Goal: Check status: Check status

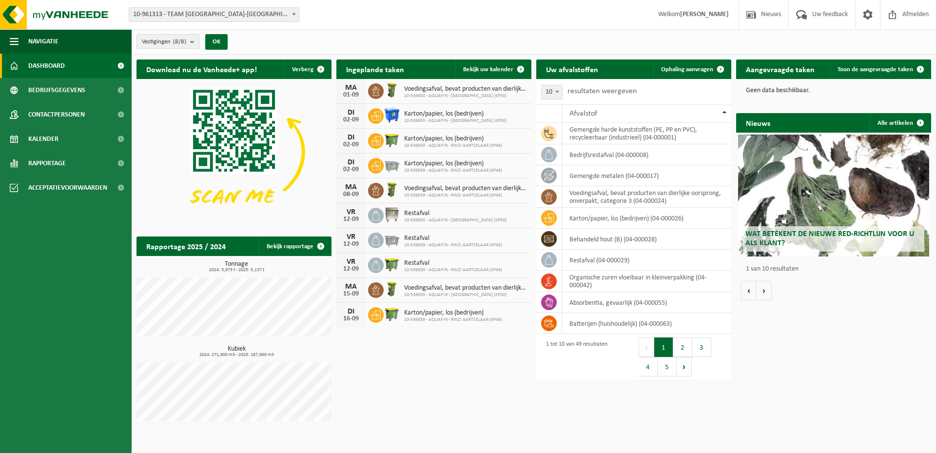
click at [197, 45] on b "submit" at bounding box center [194, 42] width 9 height 14
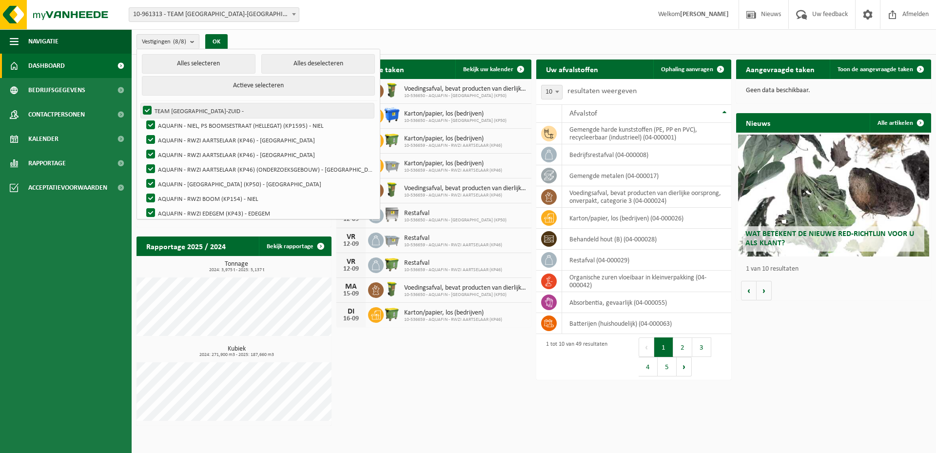
click at [149, 109] on label "TEAM [GEOGRAPHIC_DATA]-ZUID -" at bounding box center [257, 110] width 233 height 15
click at [139, 103] on input "TEAM [GEOGRAPHIC_DATA]-ZUID -" at bounding box center [139, 103] width 0 height 0
checkbox input "false"
click at [154, 124] on label "AQUAFIN - NIEL, PS BOOMSESTRAAT (HELLEGAT) (KP1595) - NIEL" at bounding box center [259, 125] width 230 height 15
click at [143, 118] on input "AQUAFIN - NIEL, PS BOOMSESTRAAT (HELLEGAT) (KP1595) - NIEL" at bounding box center [142, 117] width 0 height 0
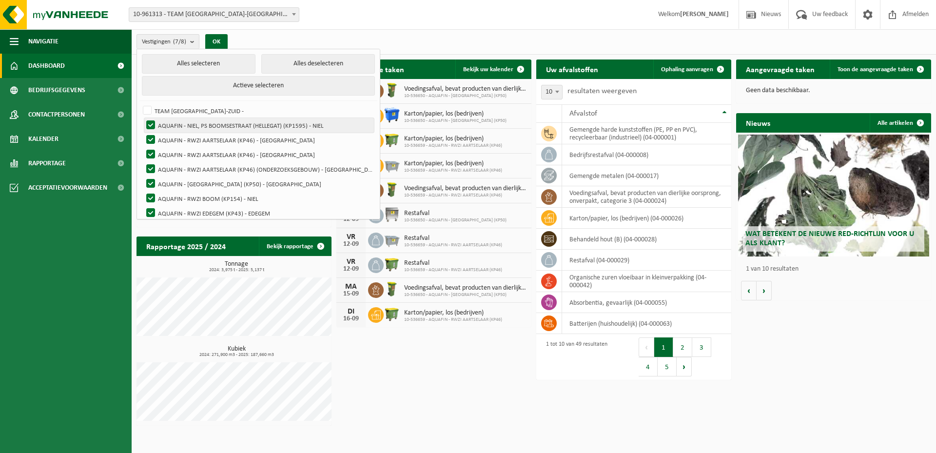
checkbox input "false"
click at [151, 182] on label "AQUAFIN - [GEOGRAPHIC_DATA] (KP50) - [GEOGRAPHIC_DATA]" at bounding box center [259, 183] width 230 height 15
click at [143, 176] on input "AQUAFIN - [GEOGRAPHIC_DATA] (KP50) - [GEOGRAPHIC_DATA]" at bounding box center [142, 176] width 0 height 0
checkbox input "false"
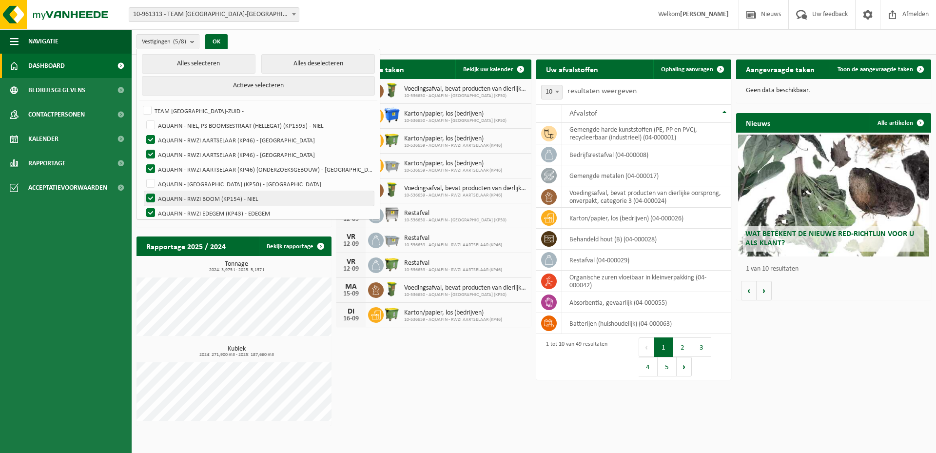
click at [152, 197] on label "AQUAFIN - RWZI BOOM (KP154) - NIEL" at bounding box center [259, 198] width 230 height 15
click at [143, 191] on input "AQUAFIN - RWZI BOOM (KP154) - NIEL" at bounding box center [142, 191] width 0 height 0
checkbox input "false"
click at [150, 212] on label "AQUAFIN - RWZI EDEGEM (KP43) - EDEGEM" at bounding box center [259, 213] width 230 height 15
click at [143, 206] on input "AQUAFIN - RWZI EDEGEM (KP43) - EDEGEM" at bounding box center [142, 205] width 0 height 0
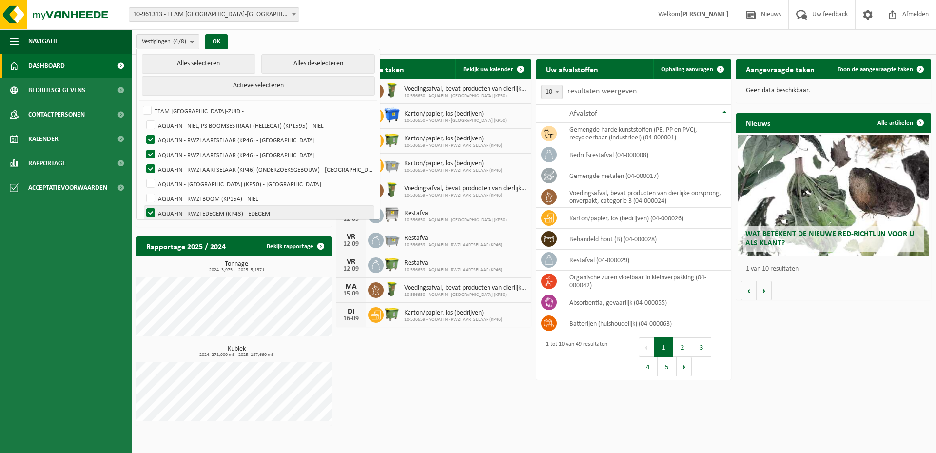
checkbox input "false"
click at [218, 41] on button "OK" at bounding box center [216, 42] width 22 height 16
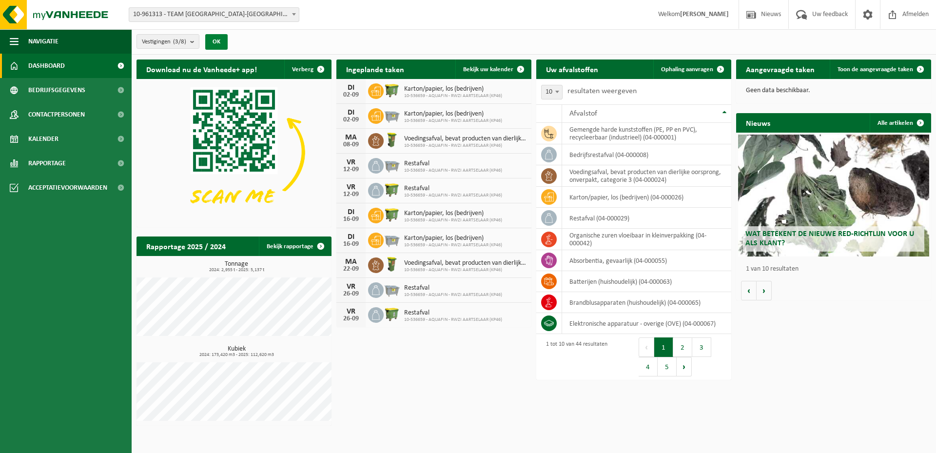
click at [218, 41] on button "OK" at bounding box center [216, 42] width 22 height 16
click at [294, 248] on link "Bekijk rapportage" at bounding box center [295, 246] width 72 height 20
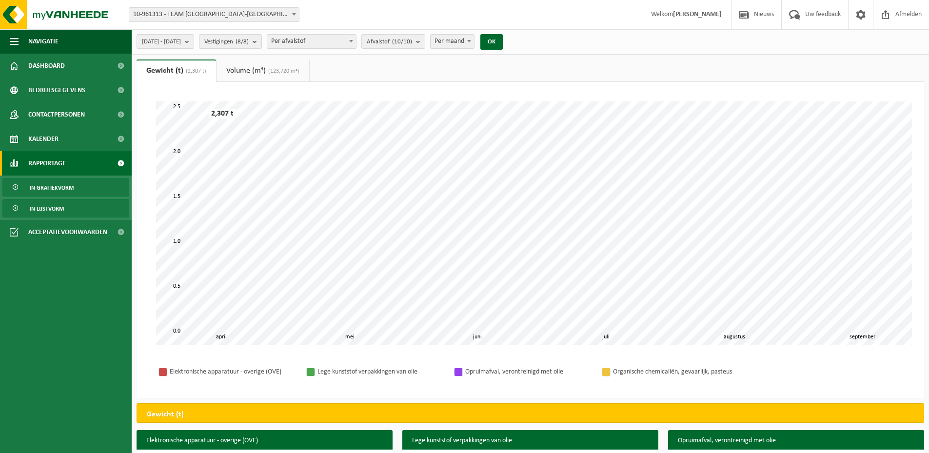
click at [51, 207] on span "In lijstvorm" at bounding box center [47, 208] width 34 height 19
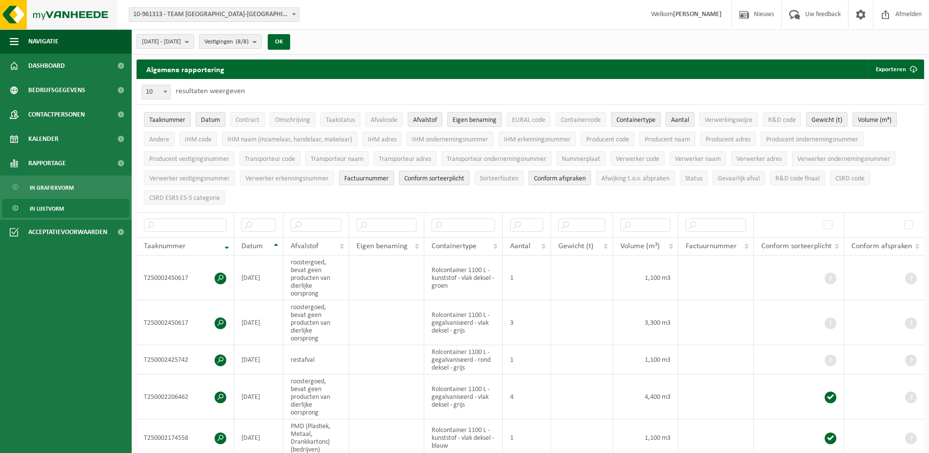
click at [14, 14] on img at bounding box center [58, 14] width 117 height 29
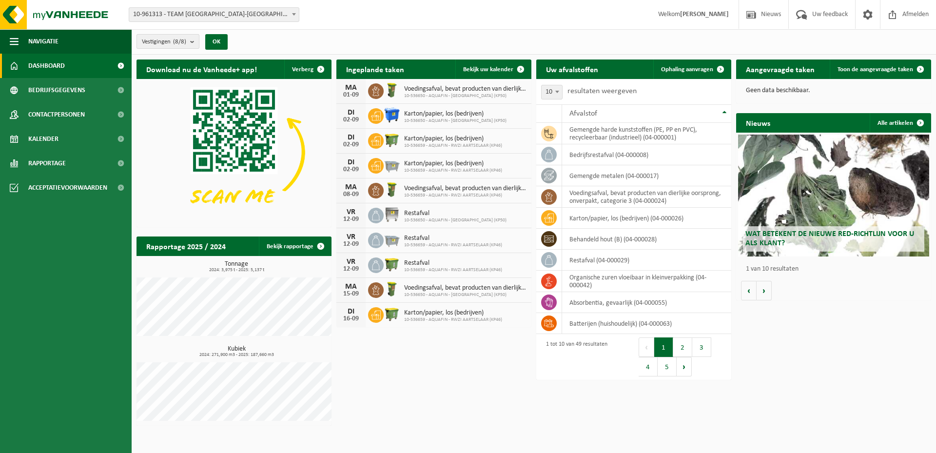
click at [196, 44] on b "submit" at bounding box center [194, 42] width 9 height 14
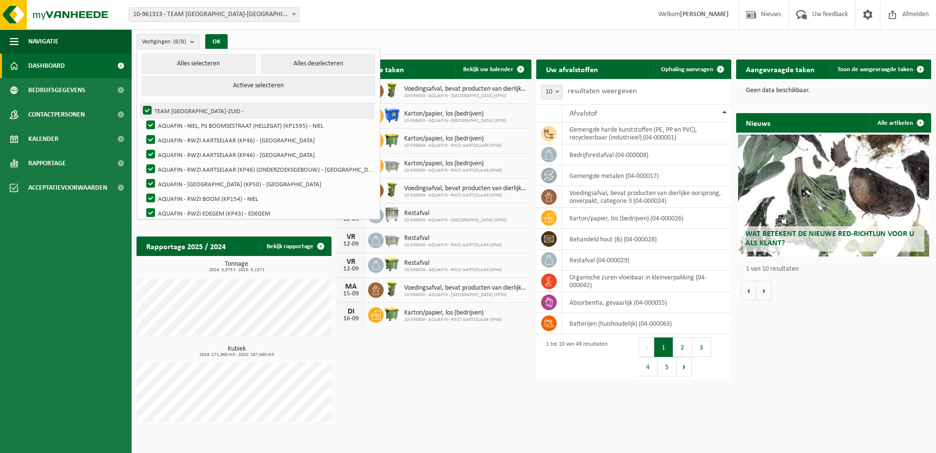
click at [150, 106] on label "TEAM [GEOGRAPHIC_DATA]-ZUID -" at bounding box center [257, 110] width 233 height 15
click at [139, 103] on input "TEAM [GEOGRAPHIC_DATA]-ZUID -" at bounding box center [139, 103] width 0 height 0
checkbox input "false"
click at [152, 125] on label "AQUAFIN - NIEL, PS BOOMSESTRAAT (HELLEGAT) (KP1595) - NIEL" at bounding box center [259, 125] width 230 height 15
click at [143, 118] on input "AQUAFIN - NIEL, PS BOOMSESTRAAT (HELLEGAT) (KP1595) - NIEL" at bounding box center [142, 117] width 0 height 0
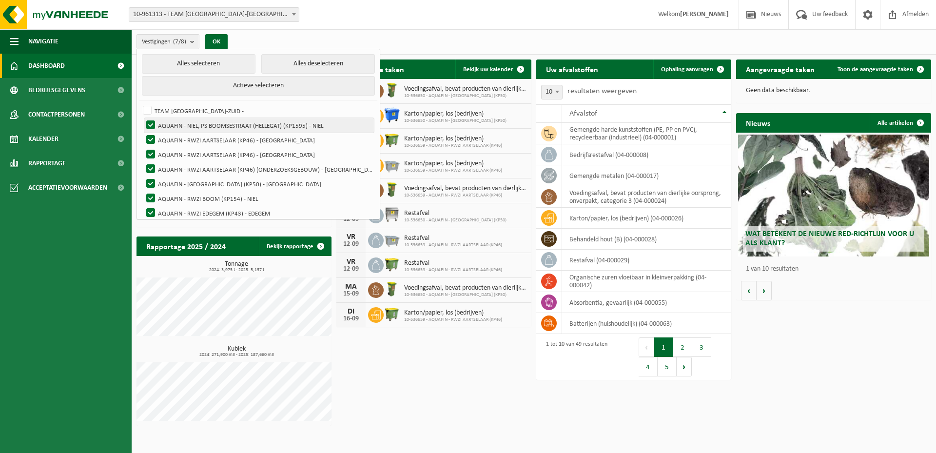
checkbox input "false"
click at [151, 134] on label "AQUAFIN - RWZI AARTSELAAR (KP46) - [GEOGRAPHIC_DATA]" at bounding box center [259, 140] width 230 height 15
click at [143, 133] on input "AQUAFIN - RWZI AARTSELAAR (KP46) - [GEOGRAPHIC_DATA]" at bounding box center [142, 132] width 0 height 0
click at [151, 137] on label "AQUAFIN - RWZI AARTSELAAR (KP46) - [GEOGRAPHIC_DATA]" at bounding box center [259, 140] width 230 height 15
click at [143, 133] on input "AQUAFIN - RWZI AARTSELAAR (KP46) - [GEOGRAPHIC_DATA]" at bounding box center [142, 132] width 0 height 0
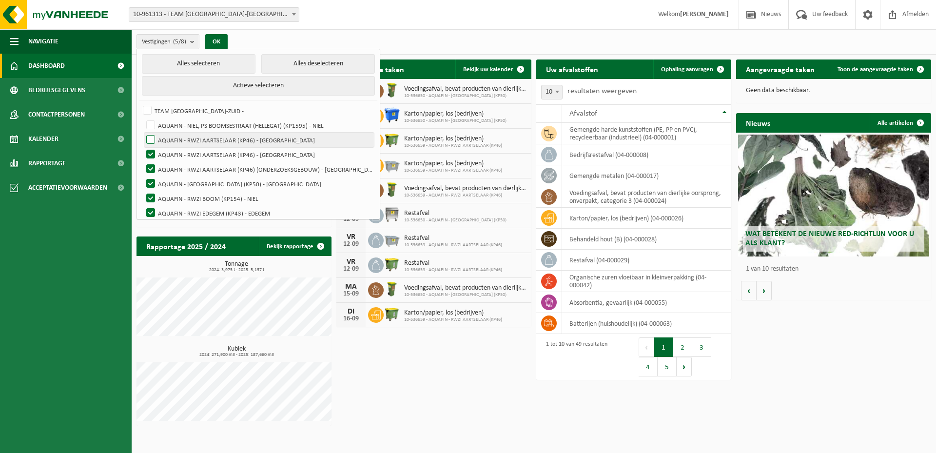
checkbox input "true"
click at [148, 183] on label "AQUAFIN - [GEOGRAPHIC_DATA] (KP50) - [GEOGRAPHIC_DATA]" at bounding box center [259, 183] width 230 height 15
click at [143, 176] on input "AQUAFIN - [GEOGRAPHIC_DATA] (KP50) - [GEOGRAPHIC_DATA]" at bounding box center [142, 176] width 0 height 0
checkbox input "false"
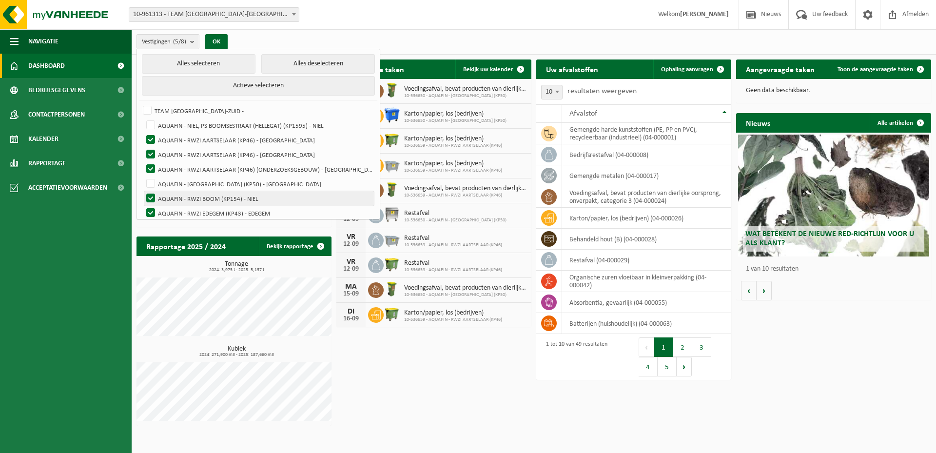
click at [152, 198] on label "AQUAFIN - RWZI BOOM (KP154) - NIEL" at bounding box center [259, 198] width 230 height 15
click at [143, 191] on input "AQUAFIN - RWZI BOOM (KP154) - NIEL" at bounding box center [142, 191] width 0 height 0
checkbox input "false"
click at [154, 208] on label "AQUAFIN - RWZI EDEGEM (KP43) - EDEGEM" at bounding box center [259, 213] width 230 height 15
click at [143, 206] on input "AQUAFIN - RWZI EDEGEM (KP43) - EDEGEM" at bounding box center [142, 205] width 0 height 0
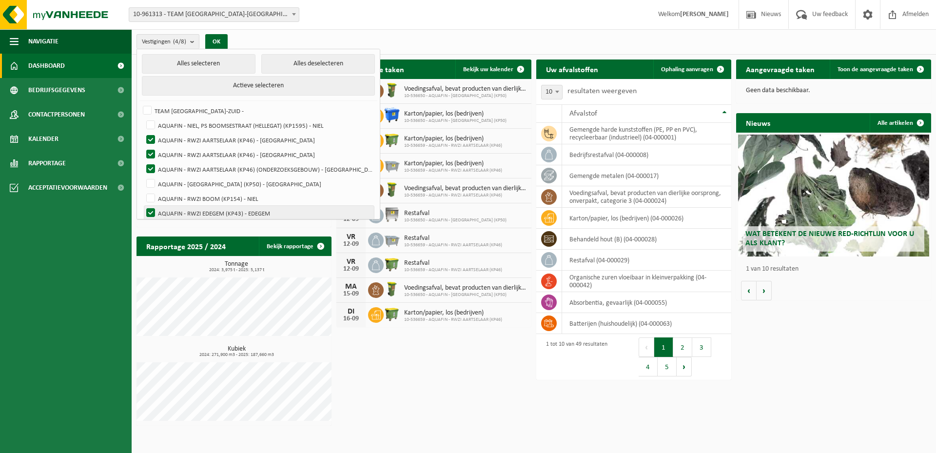
checkbox input "false"
click at [219, 39] on button "OK" at bounding box center [216, 42] width 22 height 16
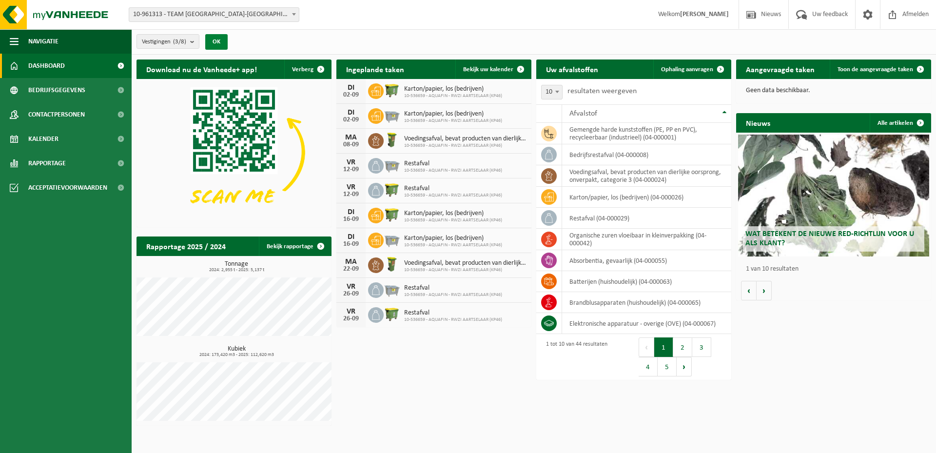
click at [219, 39] on button "OK" at bounding box center [216, 42] width 22 height 16
click at [884, 70] on span "Toon de aangevraagde taken" at bounding box center [876, 69] width 76 height 6
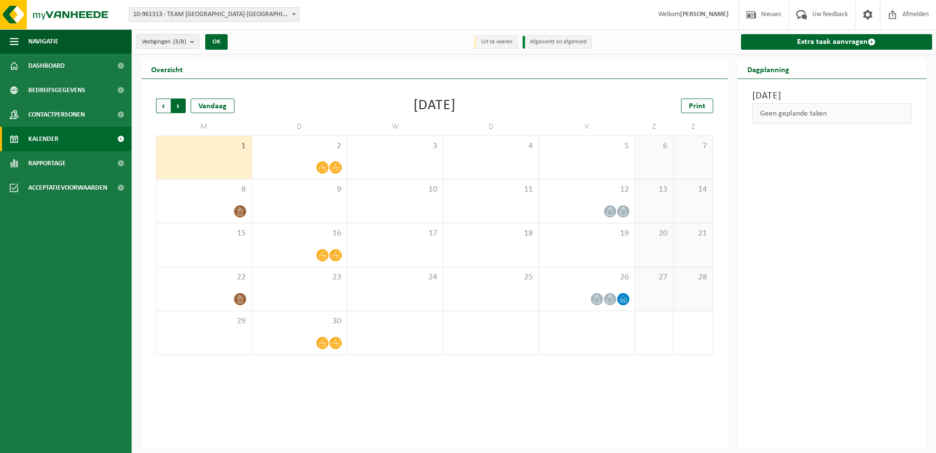
click at [164, 106] on span "Vorige" at bounding box center [163, 105] width 15 height 15
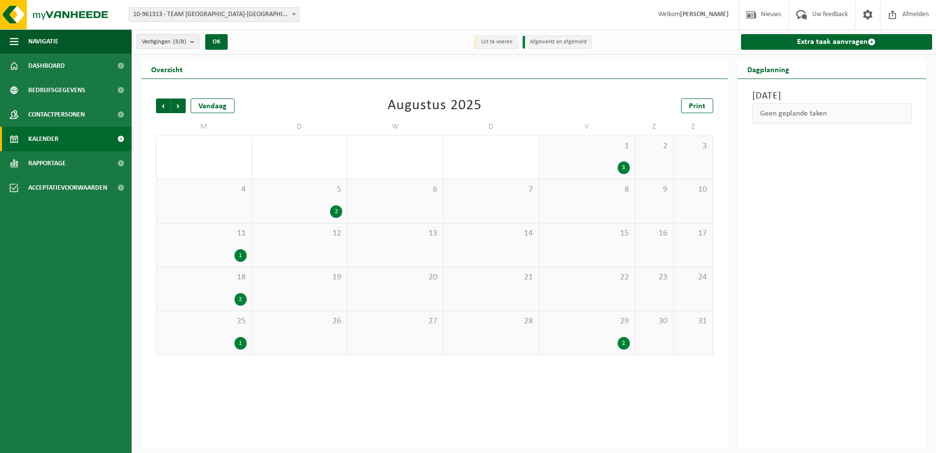
click at [622, 166] on div "3" at bounding box center [624, 167] width 12 height 13
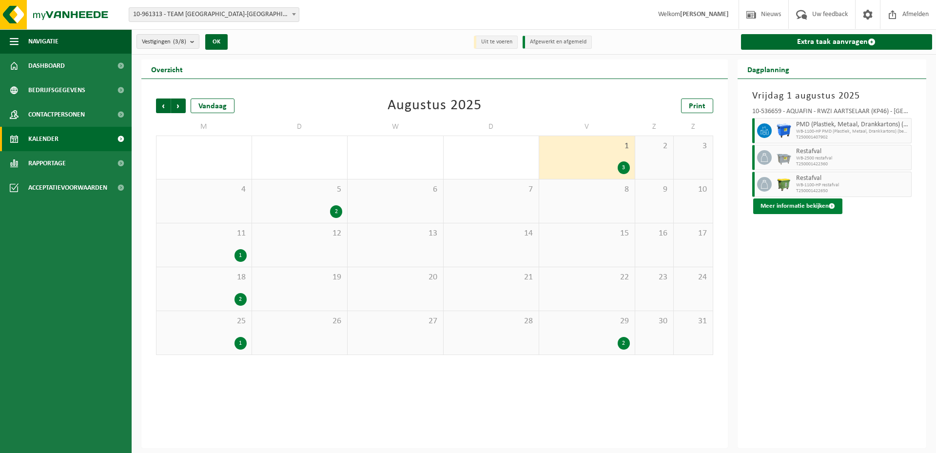
click at [817, 204] on button "Meer informatie bekijken" at bounding box center [797, 206] width 89 height 16
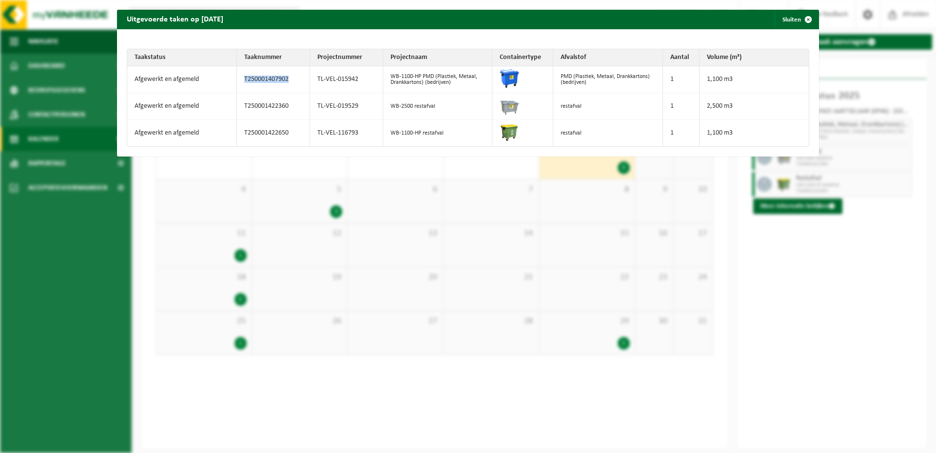
drag, startPoint x: 289, startPoint y: 79, endPoint x: 234, endPoint y: 75, distance: 55.7
click at [234, 75] on tr "Afgewerkt en afgemeld T250001407902 TL-VEL-015942 WB-1100-HP PMD (Plastiek, Met…" at bounding box center [468, 79] width 682 height 27
copy tr "T250001407902"
click at [364, 76] on td "TL-VEL-015942" at bounding box center [346, 79] width 73 height 27
drag, startPoint x: 358, startPoint y: 79, endPoint x: 311, endPoint y: 79, distance: 46.8
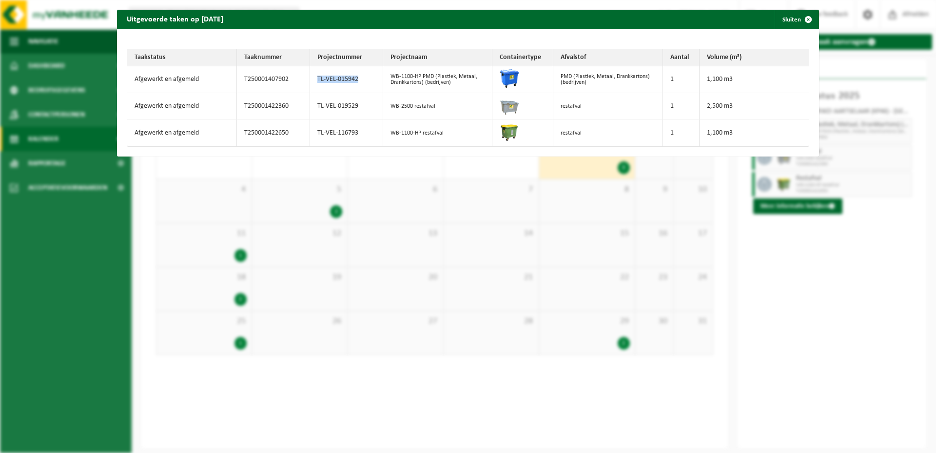
click at [311, 79] on td "TL-VEL-015942" at bounding box center [346, 79] width 73 height 27
copy td "TL-VEL-015942"
click at [291, 109] on td "T250001422360" at bounding box center [273, 106] width 73 height 27
drag, startPoint x: 288, startPoint y: 104, endPoint x: 241, endPoint y: 107, distance: 46.9
click at [241, 107] on td "T250001422360" at bounding box center [273, 106] width 73 height 27
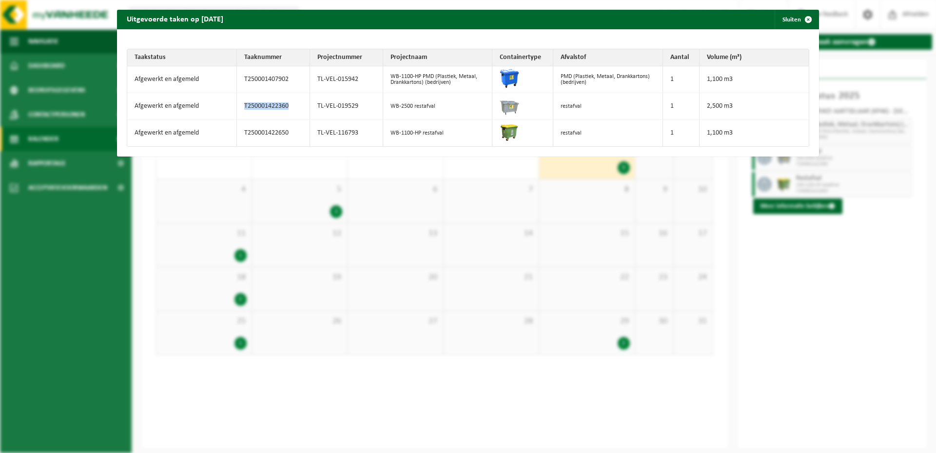
copy td "T250001422360"
drag, startPoint x: 354, startPoint y: 104, endPoint x: 314, endPoint y: 103, distance: 39.5
click at [314, 103] on td "TL-VEL-019529" at bounding box center [346, 106] width 73 height 27
click at [313, 106] on td "TL-VEL-019529" at bounding box center [346, 106] width 73 height 27
drag, startPoint x: 313, startPoint y: 106, endPoint x: 356, endPoint y: 109, distance: 43.0
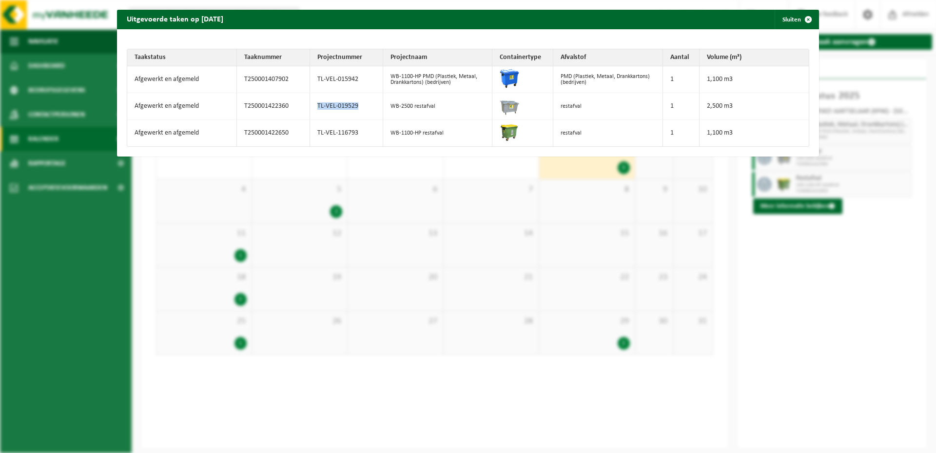
click at [356, 109] on td "TL-VEL-019529" at bounding box center [346, 106] width 73 height 27
copy td "TL-VEL-019529"
click at [287, 132] on td "T250001422650" at bounding box center [273, 133] width 73 height 26
drag, startPoint x: 286, startPoint y: 132, endPoint x: 238, endPoint y: 128, distance: 48.4
click at [238, 128] on td "T250001422650" at bounding box center [273, 133] width 73 height 26
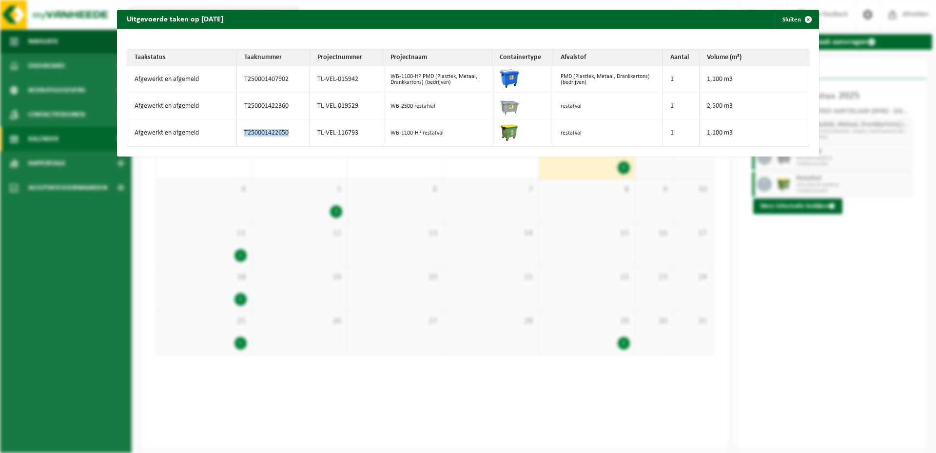
copy td "T250001422650"
drag, startPoint x: 361, startPoint y: 135, endPoint x: 313, endPoint y: 135, distance: 48.3
click at [313, 135] on td "TL-VEL-116793" at bounding box center [346, 133] width 73 height 26
copy td "TL-VEL-116793"
click at [804, 18] on span "button" at bounding box center [809, 20] width 20 height 20
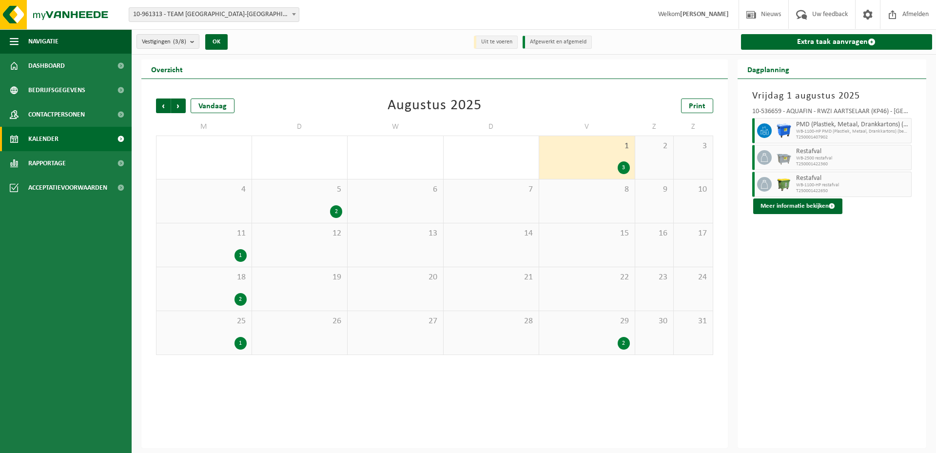
click at [333, 213] on div "2" at bounding box center [336, 211] width 12 height 13
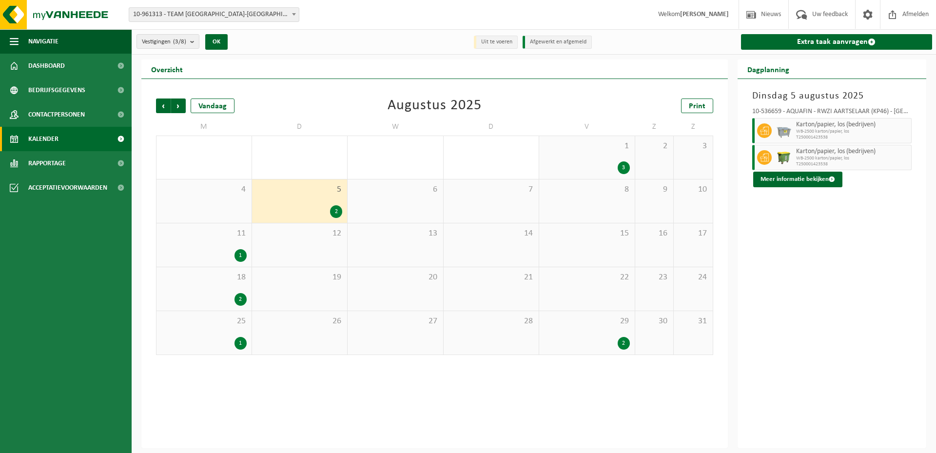
click at [625, 165] on div "3" at bounding box center [624, 167] width 12 height 13
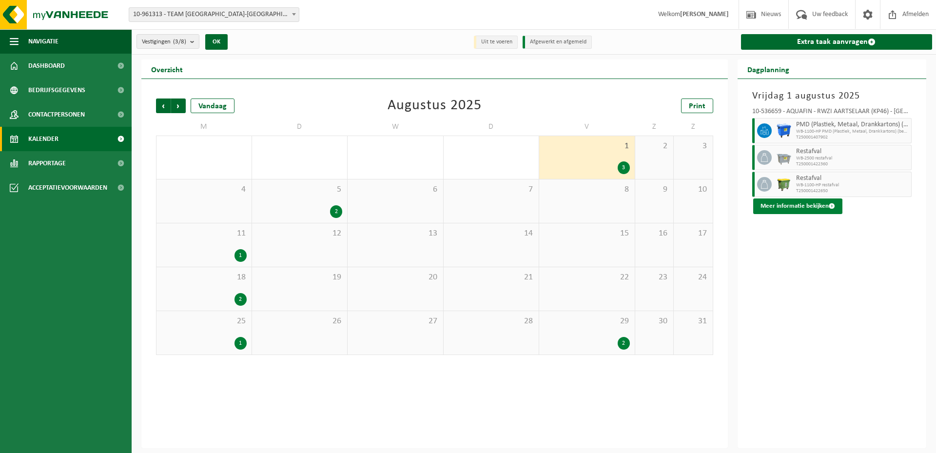
click at [821, 208] on button "Meer informatie bekijken" at bounding box center [797, 206] width 89 height 16
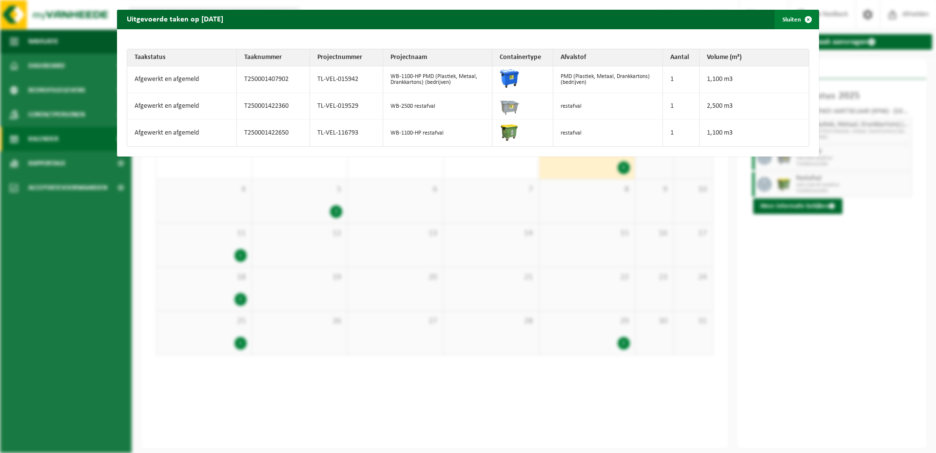
click at [803, 19] on span "button" at bounding box center [809, 20] width 20 height 20
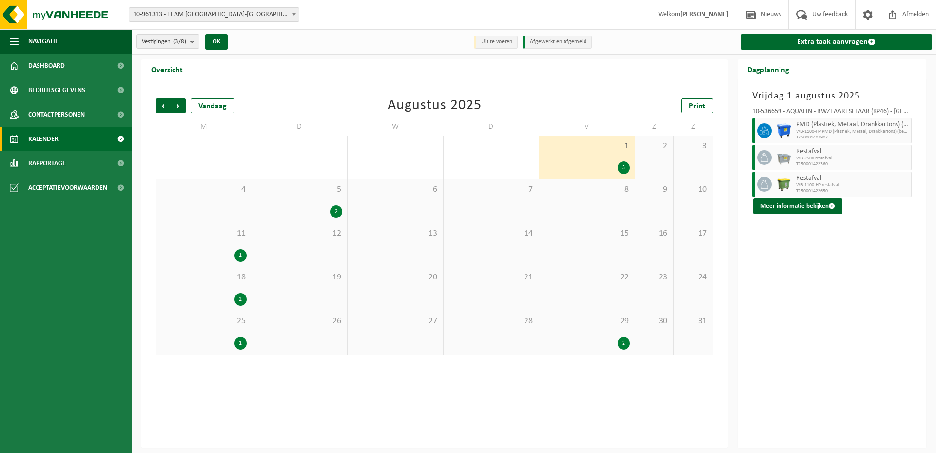
click at [331, 210] on div "2" at bounding box center [336, 211] width 12 height 13
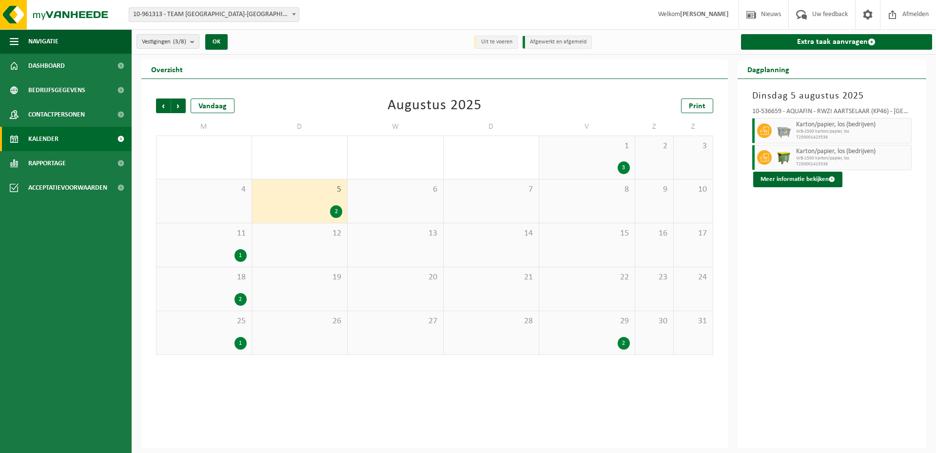
click at [820, 126] on span "Karton/papier, los (bedrijven)" at bounding box center [852, 125] width 113 height 8
click at [801, 179] on button "Meer informatie bekijken" at bounding box center [797, 180] width 89 height 16
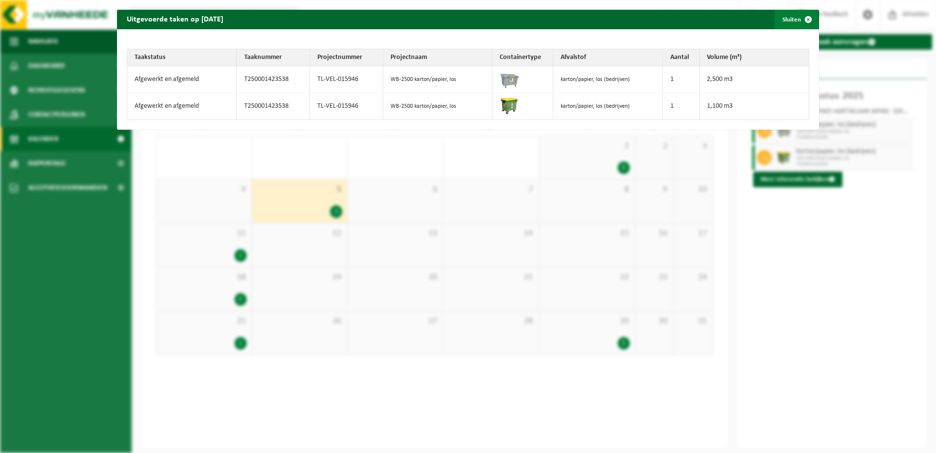
click at [805, 19] on span "button" at bounding box center [809, 20] width 20 height 20
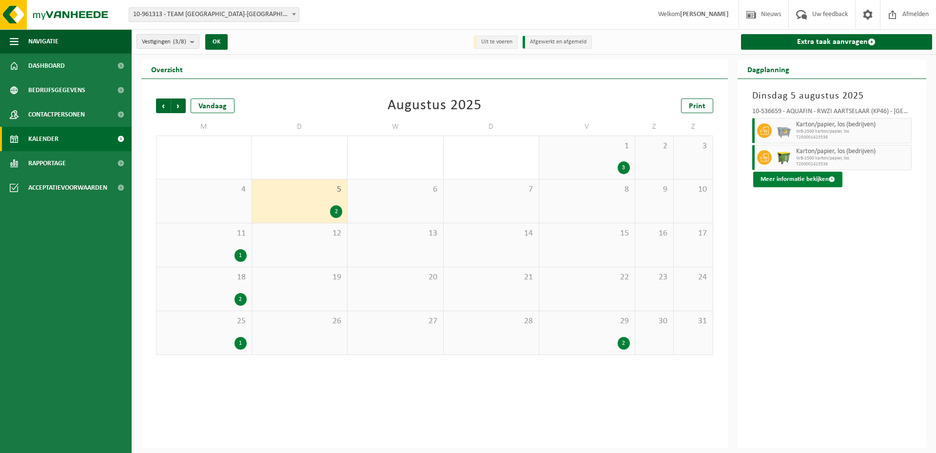
click at [793, 178] on button "Meer informatie bekijken" at bounding box center [797, 180] width 89 height 16
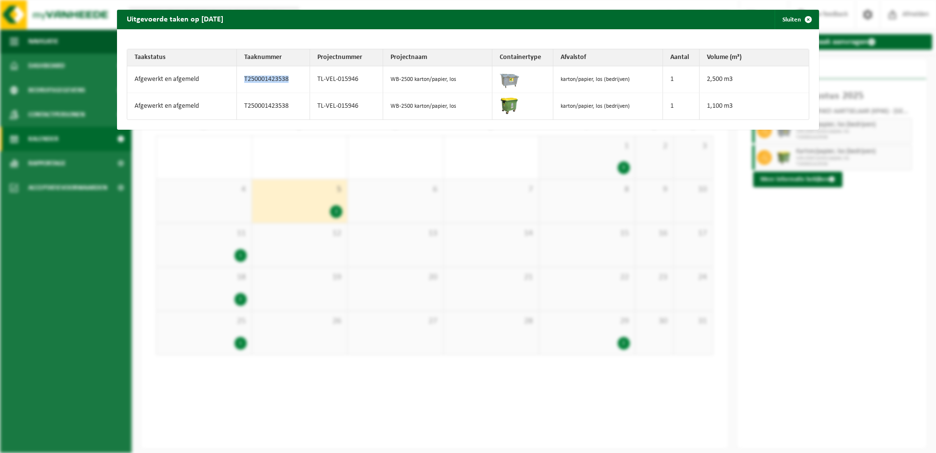
drag, startPoint x: 287, startPoint y: 78, endPoint x: 237, endPoint y: 82, distance: 49.9
click at [237, 82] on td "T250001423538" at bounding box center [273, 79] width 73 height 27
copy td "T250001423538"
click at [357, 80] on td "TL-VEL-015946" at bounding box center [346, 79] width 73 height 27
drag, startPoint x: 357, startPoint y: 80, endPoint x: 315, endPoint y: 81, distance: 42.0
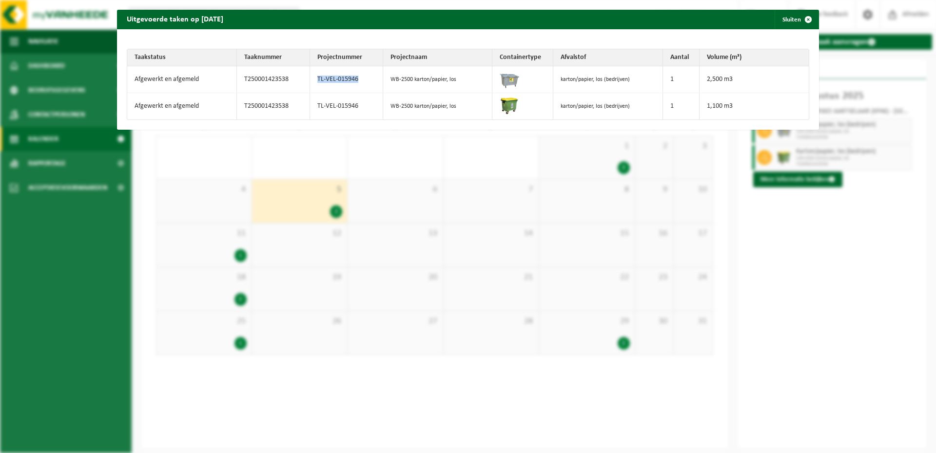
click at [315, 81] on td "TL-VEL-015946" at bounding box center [346, 79] width 73 height 27
copy td "TL-VEL-015946"
drag, startPoint x: 291, startPoint y: 107, endPoint x: 242, endPoint y: 105, distance: 48.8
click at [242, 105] on td "T250001423538" at bounding box center [273, 106] width 73 height 26
copy td "T250001423538"
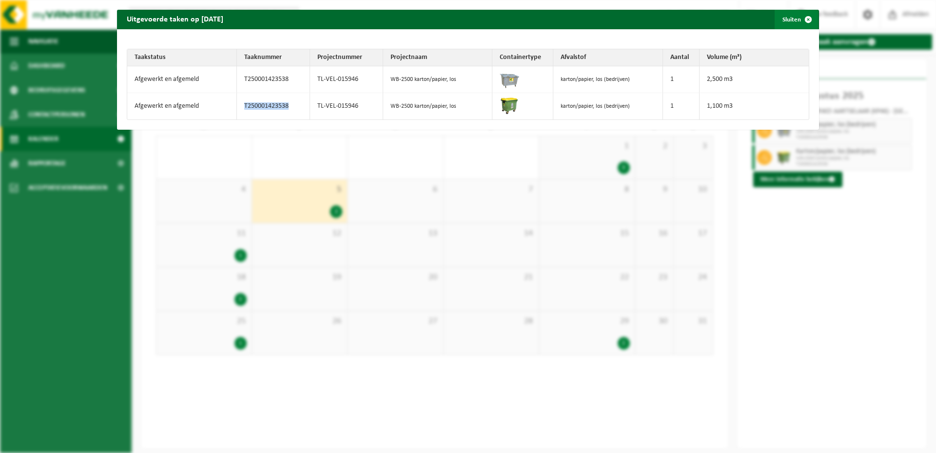
click at [800, 18] on span "button" at bounding box center [809, 20] width 20 height 20
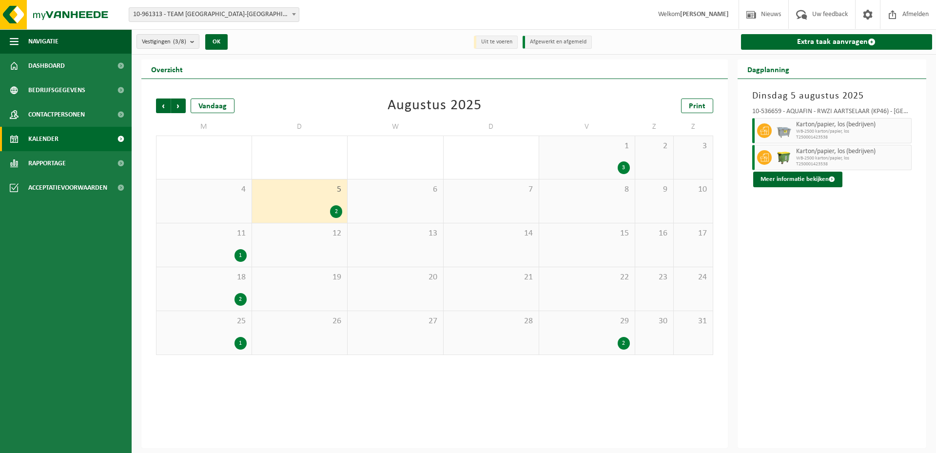
click at [241, 255] on div "1" at bounding box center [241, 255] width 12 height 13
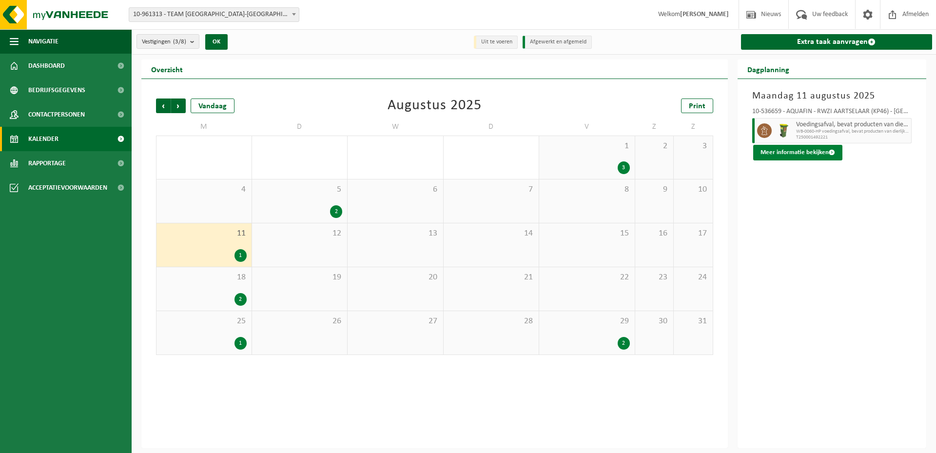
click at [796, 150] on button "Meer informatie bekijken" at bounding box center [797, 153] width 89 height 16
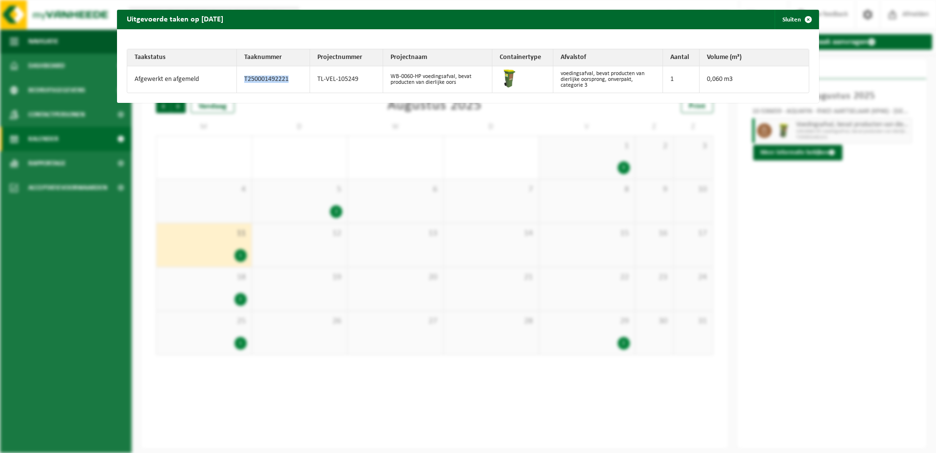
drag, startPoint x: 286, startPoint y: 80, endPoint x: 237, endPoint y: 82, distance: 48.8
click at [237, 82] on td "T250001492221" at bounding box center [273, 79] width 73 height 26
copy td "T250001492221"
click at [494, 84] on td at bounding box center [522, 79] width 61 height 26
drag, startPoint x: 359, startPoint y: 78, endPoint x: 314, endPoint y: 76, distance: 45.4
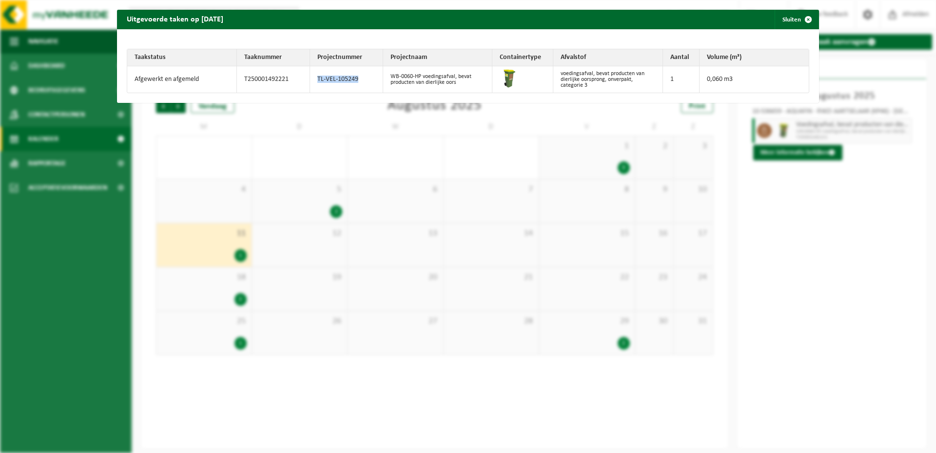
click at [314, 76] on td "TL-VEL-105249" at bounding box center [346, 79] width 73 height 26
click at [803, 19] on span "button" at bounding box center [809, 20] width 20 height 20
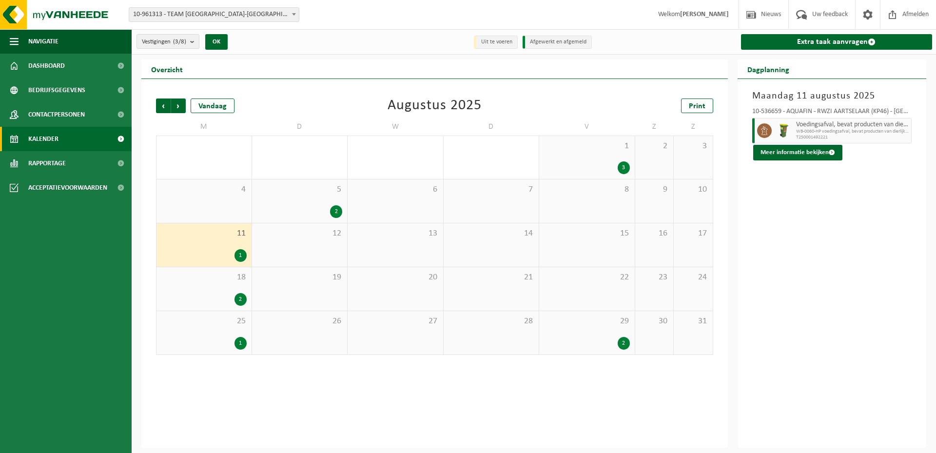
click at [243, 298] on div "2" at bounding box center [241, 299] width 12 height 13
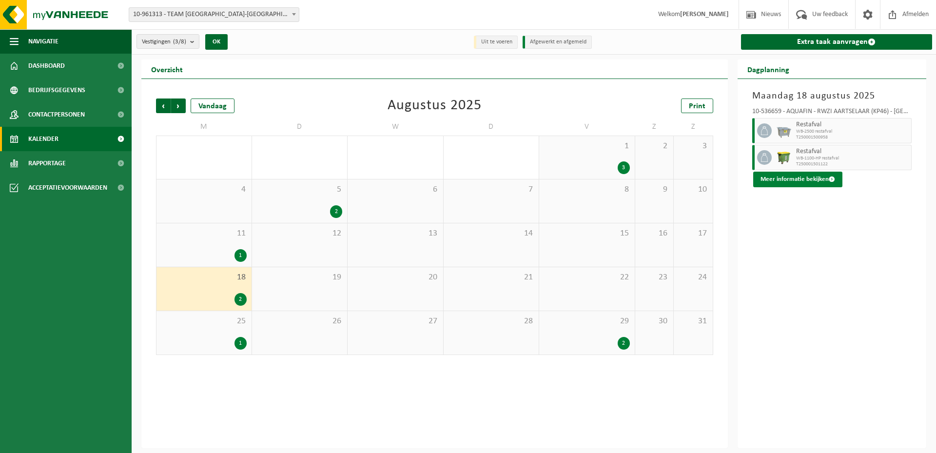
click at [799, 178] on button "Meer informatie bekijken" at bounding box center [797, 180] width 89 height 16
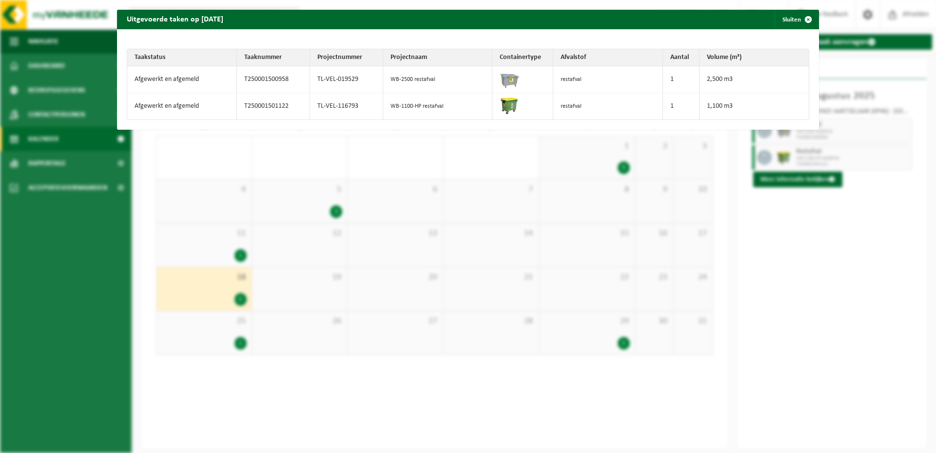
click at [227, 286] on div "Uitgevoerde taken op 2025-08-18 Sluiten Taakstatus Taaknummer Projectnummer Pro…" at bounding box center [468, 226] width 936 height 453
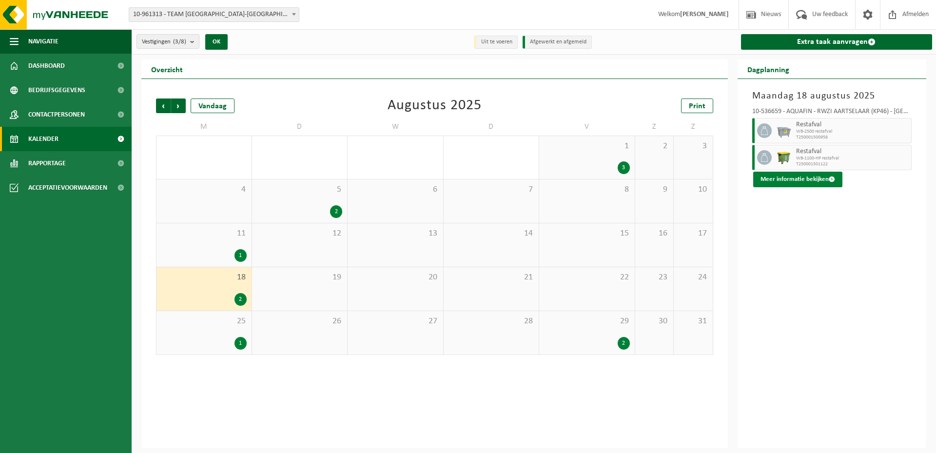
click at [783, 176] on button "Meer informatie bekijken" at bounding box center [797, 180] width 89 height 16
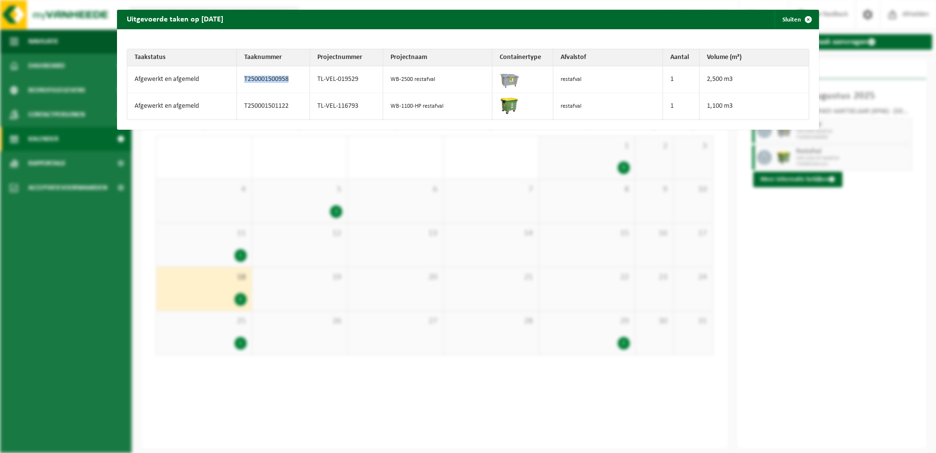
drag, startPoint x: 290, startPoint y: 81, endPoint x: 230, endPoint y: 79, distance: 60.0
click at [230, 79] on tr "Afgewerkt en afgemeld T250001500958 TL-VEL-019529 WB-2500 restafval restafval 1…" at bounding box center [468, 79] width 682 height 27
click at [358, 78] on td "TL-VEL-019529" at bounding box center [346, 79] width 73 height 27
drag, startPoint x: 358, startPoint y: 78, endPoint x: 313, endPoint y: 80, distance: 44.9
click at [313, 80] on td "TL-VEL-019529" at bounding box center [346, 79] width 73 height 27
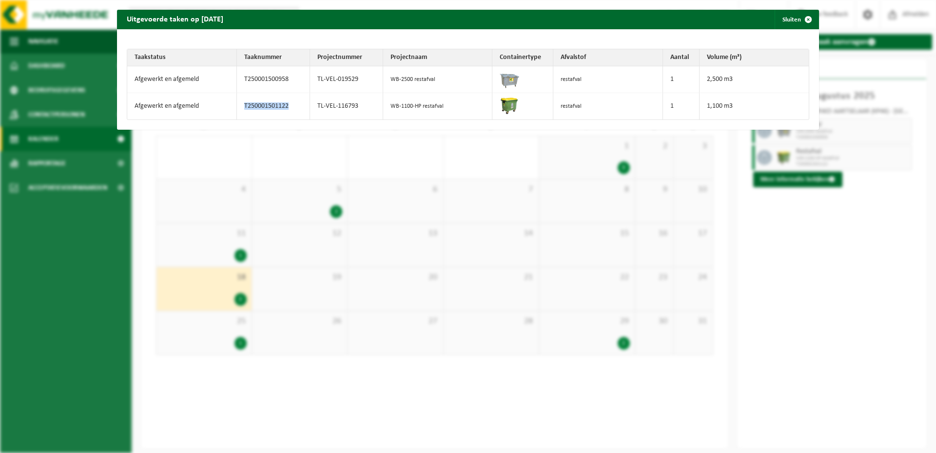
drag, startPoint x: 287, startPoint y: 105, endPoint x: 242, endPoint y: 105, distance: 45.3
click at [242, 105] on td "T250001501122" at bounding box center [273, 106] width 73 height 26
drag, startPoint x: 355, startPoint y: 106, endPoint x: 313, endPoint y: 115, distance: 42.9
click at [313, 115] on td "TL-VEL-116793" at bounding box center [346, 106] width 73 height 26
click at [313, 262] on div "Uitgevoerde taken op 2025-08-18 Sluiten Taakstatus Taaknummer Projectnummer Pro…" at bounding box center [468, 226] width 936 height 453
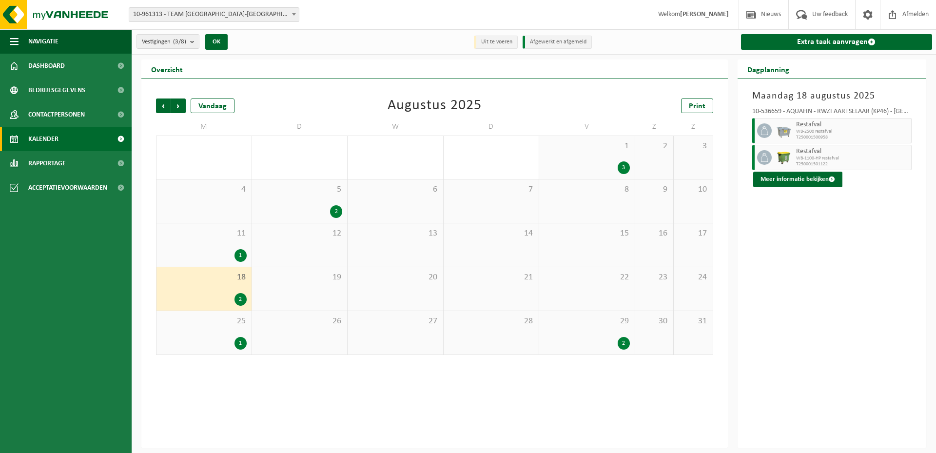
click at [239, 343] on div "1" at bounding box center [241, 343] width 12 height 13
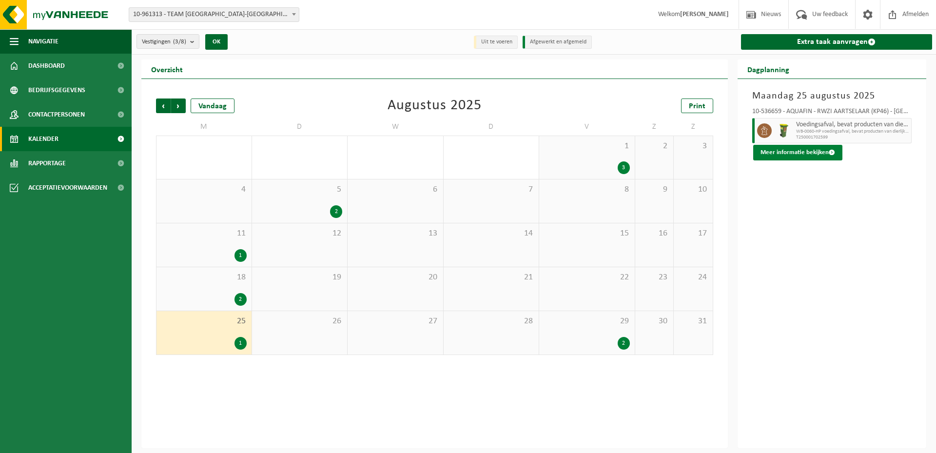
click at [776, 149] on button "Meer informatie bekijken" at bounding box center [797, 153] width 89 height 16
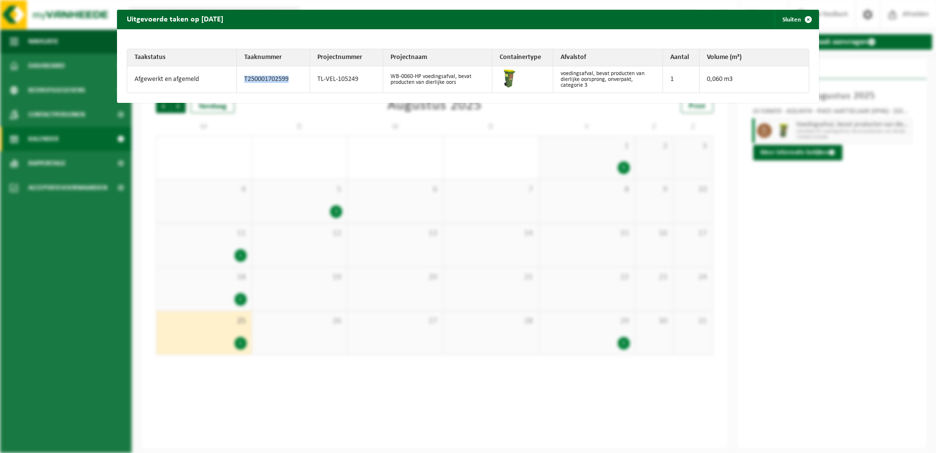
drag, startPoint x: 288, startPoint y: 79, endPoint x: 235, endPoint y: 83, distance: 53.3
click at [237, 83] on td "T250001702599" at bounding box center [273, 79] width 73 height 26
click at [342, 144] on div "Uitgevoerde taken op 2025-08-25 Sluiten Taakstatus Taaknummer Projectnummer Pro…" at bounding box center [468, 226] width 936 height 453
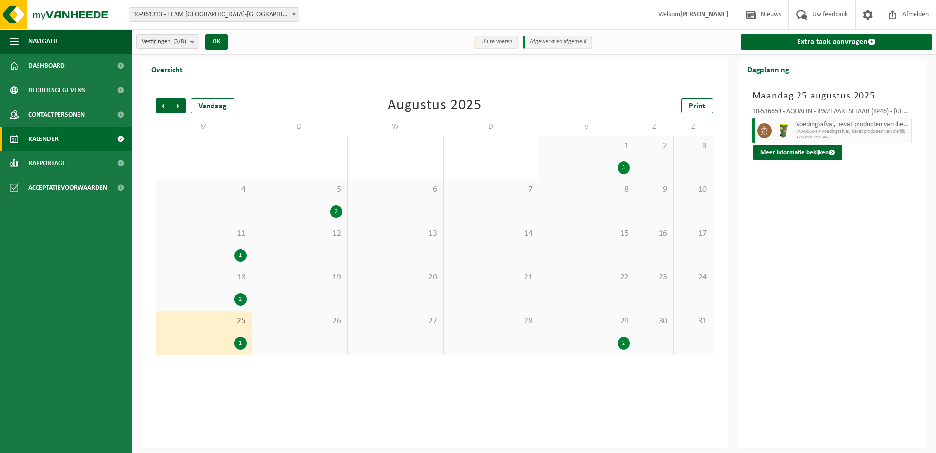
click at [623, 342] on div "2" at bounding box center [624, 343] width 12 height 13
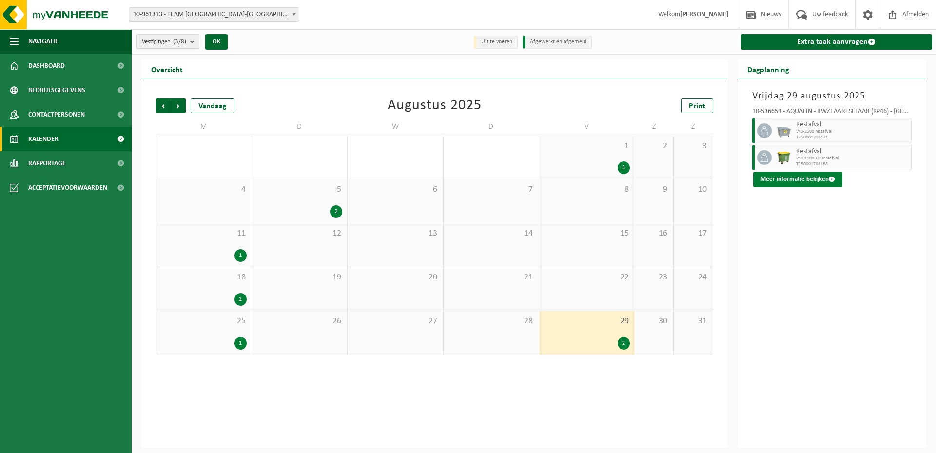
click at [786, 177] on button "Meer informatie bekijken" at bounding box center [797, 180] width 89 height 16
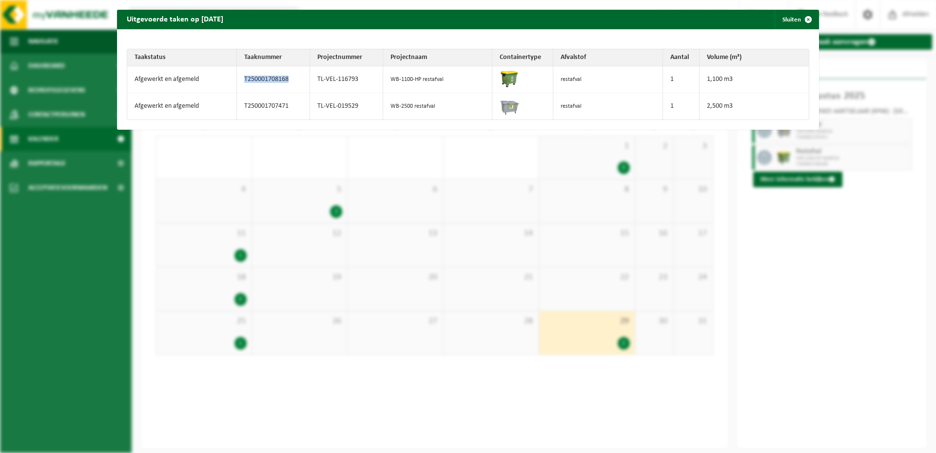
drag, startPoint x: 290, startPoint y: 81, endPoint x: 236, endPoint y: 81, distance: 53.1
click at [237, 81] on td "T250001708168" at bounding box center [273, 79] width 73 height 27
click at [777, 18] on button "Sluiten" at bounding box center [796, 20] width 43 height 20
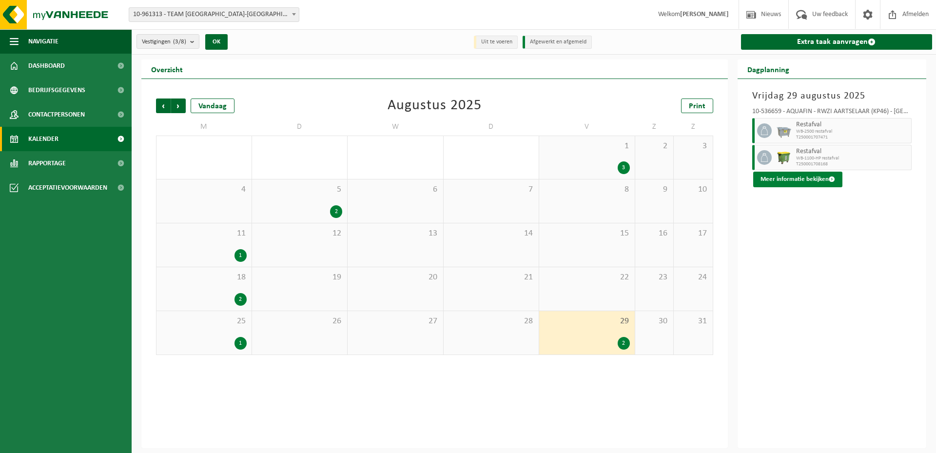
click at [810, 180] on button "Meer informatie bekijken" at bounding box center [797, 180] width 89 height 16
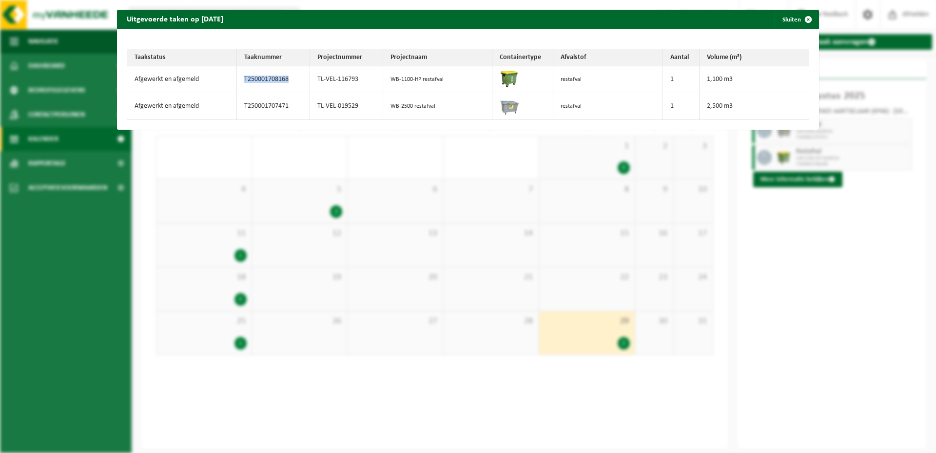
drag, startPoint x: 290, startPoint y: 79, endPoint x: 234, endPoint y: 72, distance: 56.0
click at [237, 72] on td "T250001708168" at bounding box center [273, 79] width 73 height 27
drag, startPoint x: 359, startPoint y: 78, endPoint x: 315, endPoint y: 81, distance: 44.4
click at [315, 81] on td "TL-VEL-116793" at bounding box center [346, 79] width 73 height 27
drag, startPoint x: 288, startPoint y: 107, endPoint x: 237, endPoint y: 105, distance: 50.8
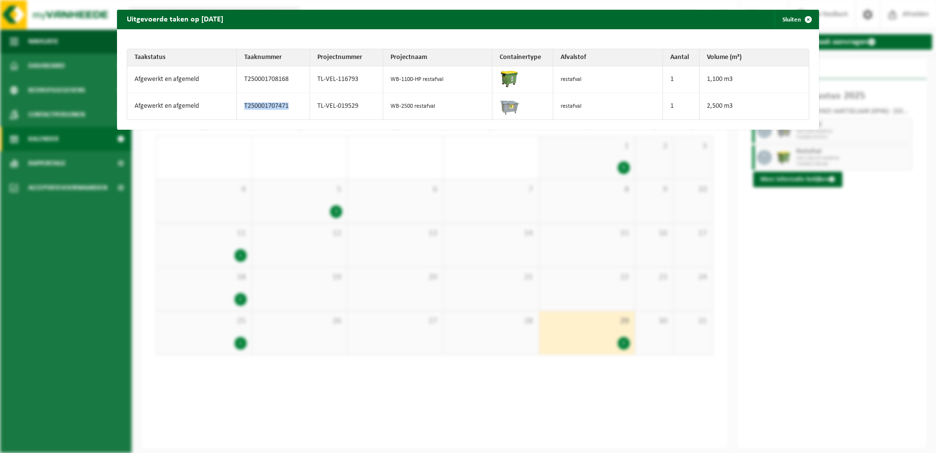
click at [237, 105] on td "T250001707471" at bounding box center [273, 106] width 73 height 26
drag, startPoint x: 357, startPoint y: 103, endPoint x: 312, endPoint y: 106, distance: 45.4
click at [312, 106] on td "TL-VEL-019529" at bounding box center [346, 106] width 73 height 26
click at [530, 328] on div "Uitgevoerde taken op 2025-08-29 Sluiten Taakstatus Taaknummer Projectnummer Pro…" at bounding box center [468, 226] width 936 height 453
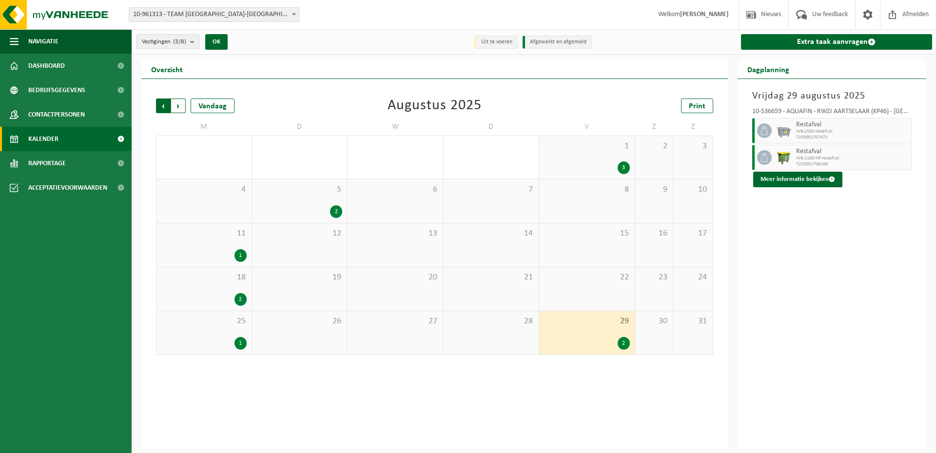
click at [178, 100] on span "Volgende" at bounding box center [178, 105] width 15 height 15
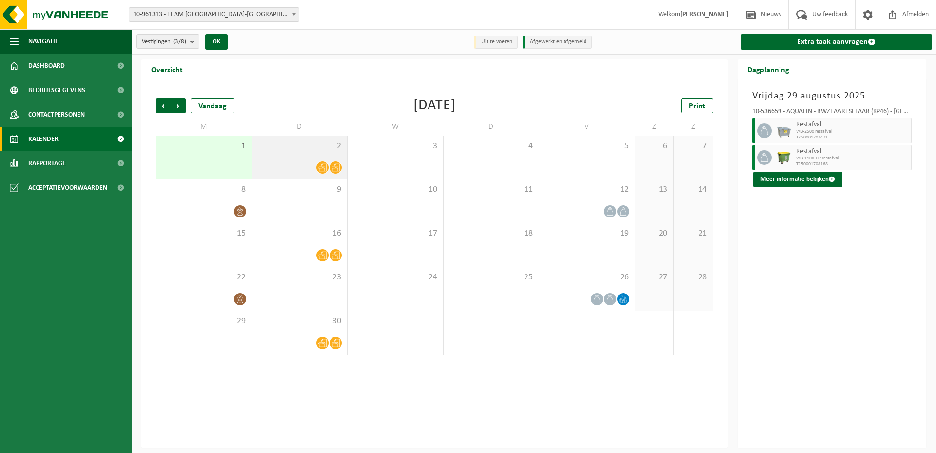
click at [323, 166] on icon at bounding box center [322, 168] width 8 height 8
